Goal: Browse casually

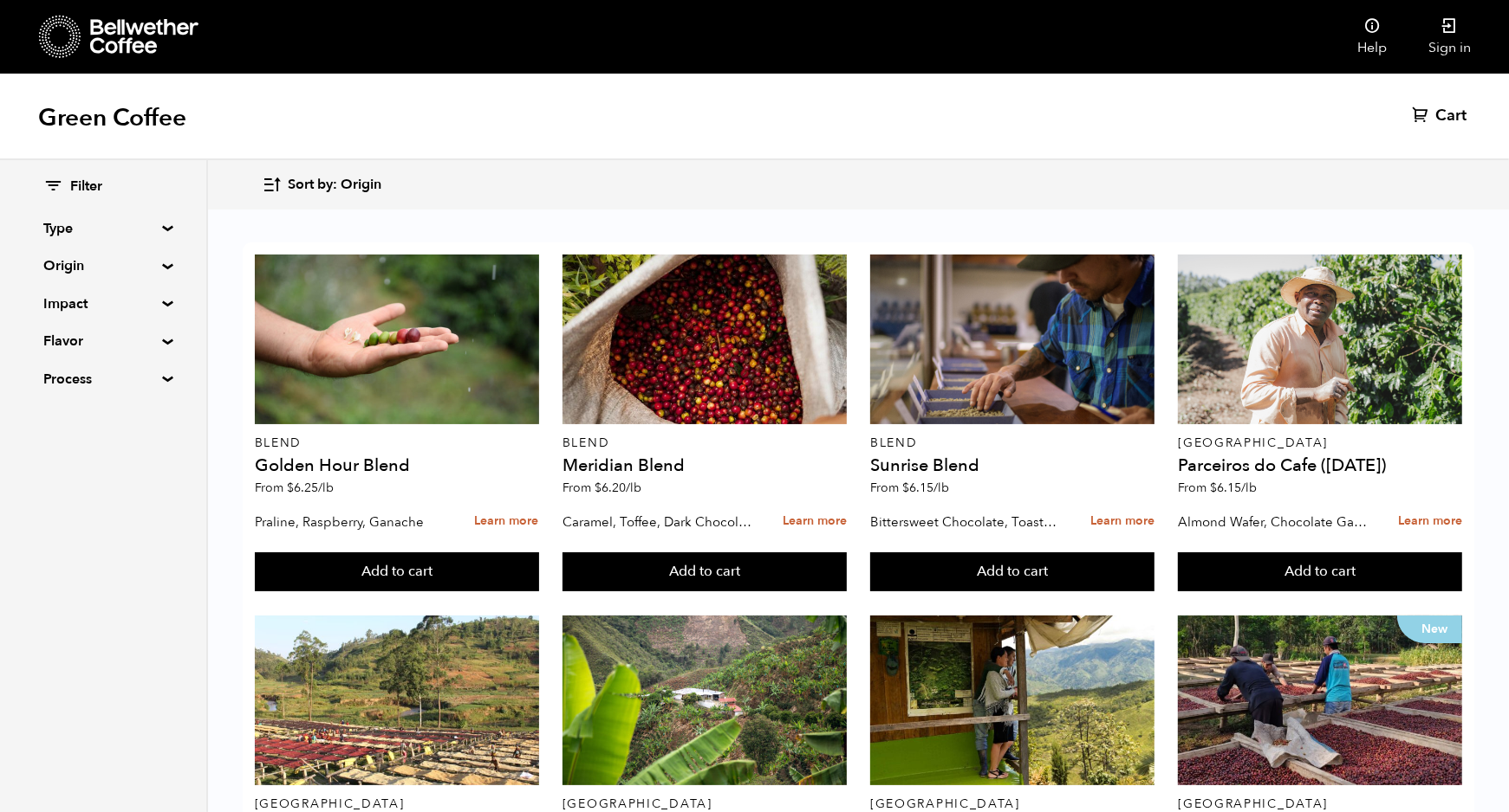
click at [51, 40] on icon at bounding box center [60, 36] width 42 height 44
